Goal: Task Accomplishment & Management: Complete application form

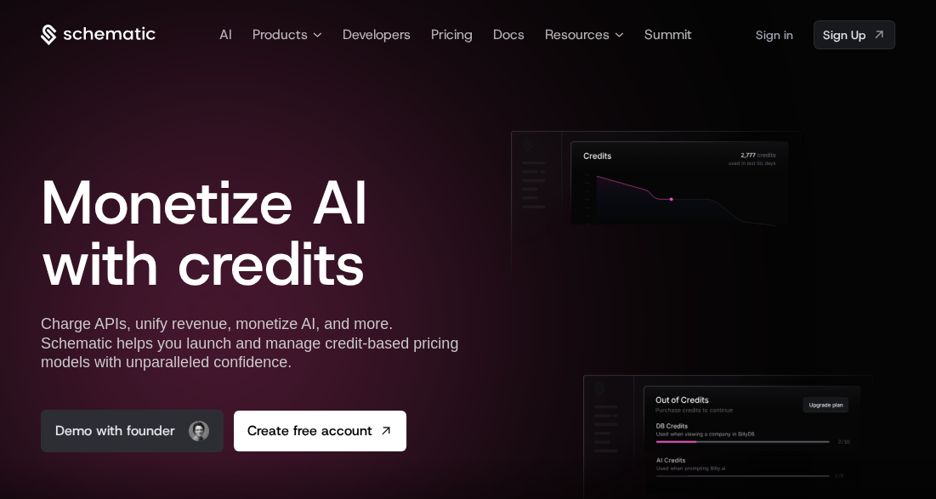
click at [164, 429] on link "Demo with founder" at bounding box center [132, 431] width 183 height 43
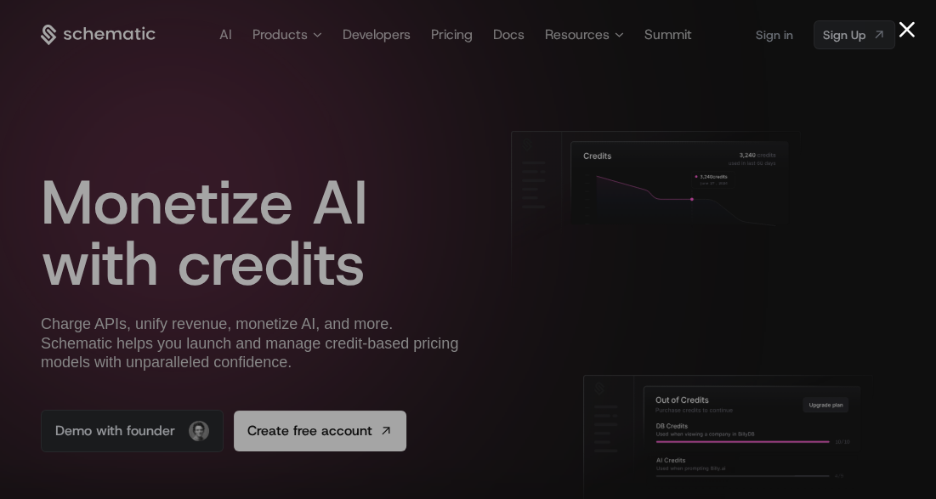
click at [906, 31] on button "Close modal" at bounding box center [907, 29] width 16 height 16
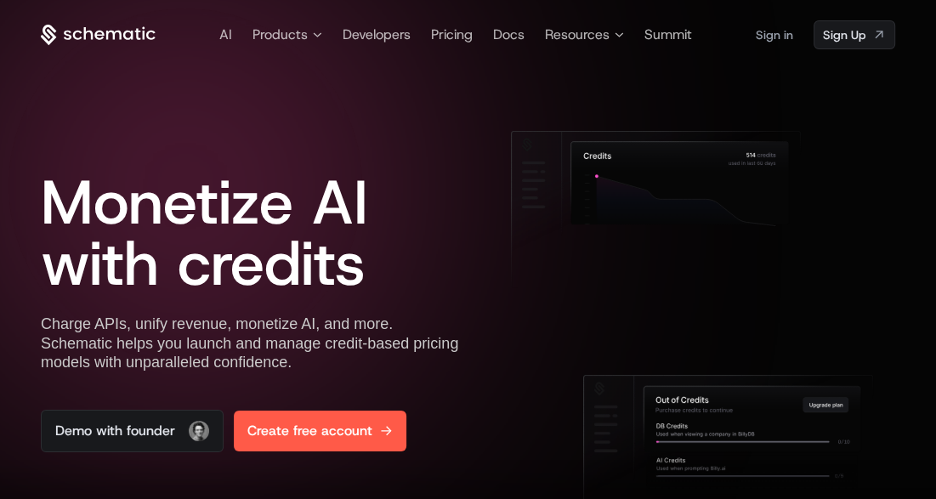
click at [337, 432] on span "Create free account" at bounding box center [309, 431] width 125 height 20
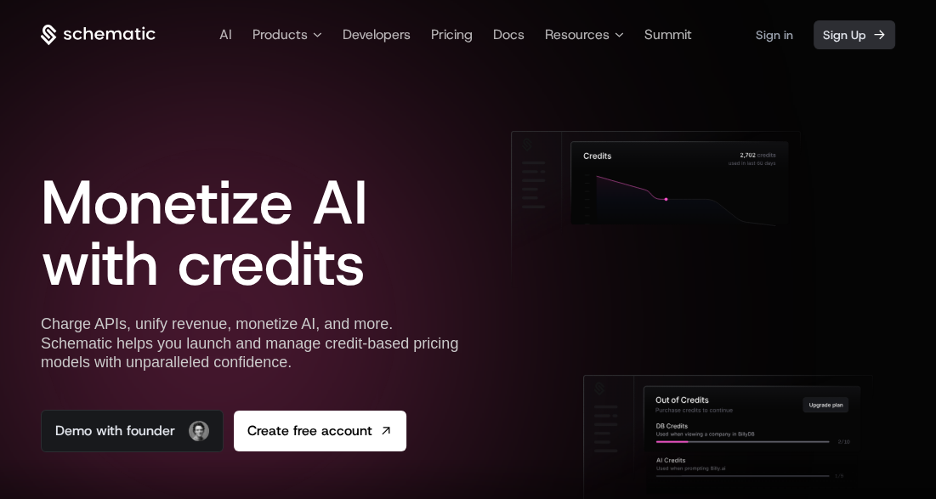
click at [843, 31] on span "Sign Up" at bounding box center [844, 34] width 43 height 17
